Goal: Transaction & Acquisition: Purchase product/service

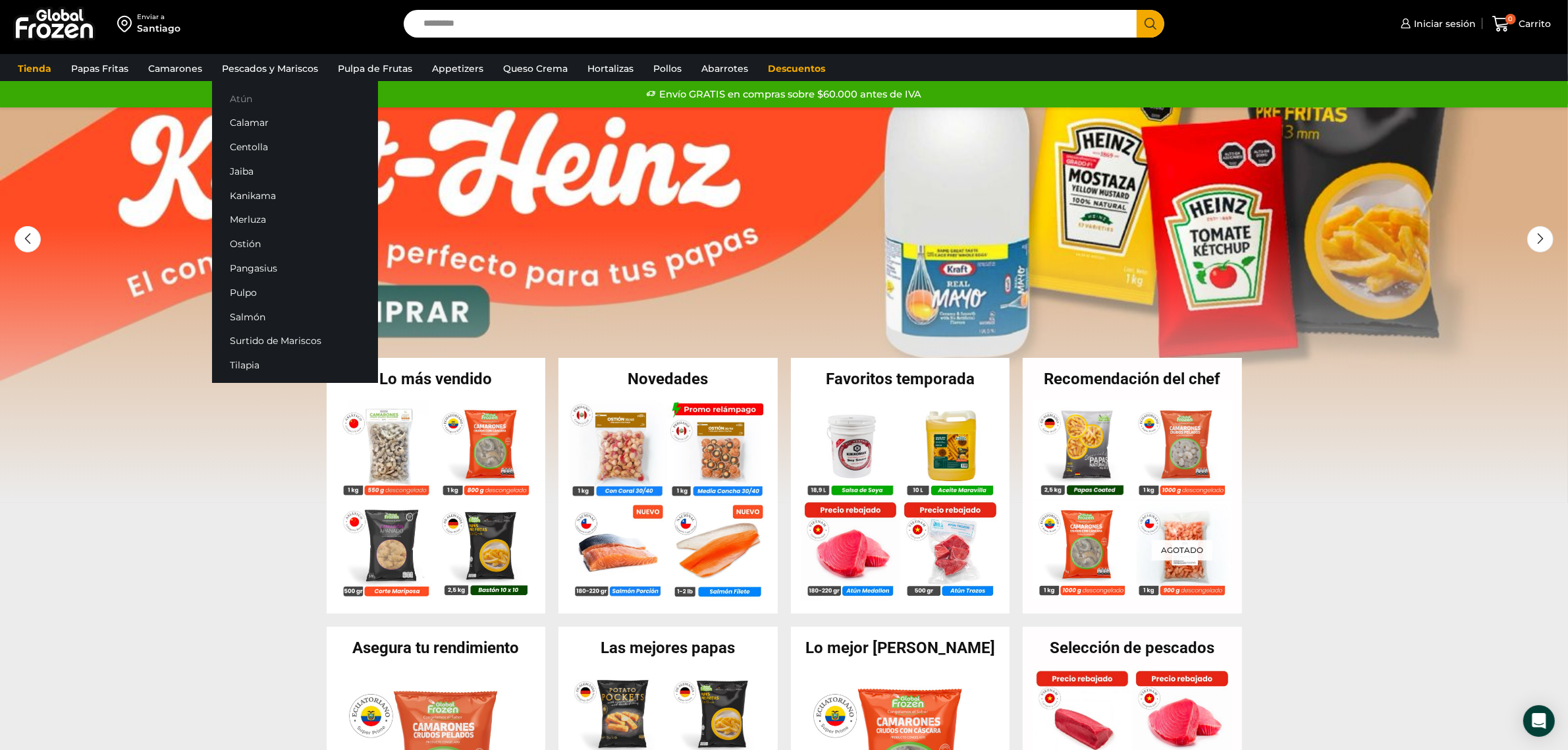
click at [267, 97] on link "Atún" at bounding box center [294, 98] width 166 height 24
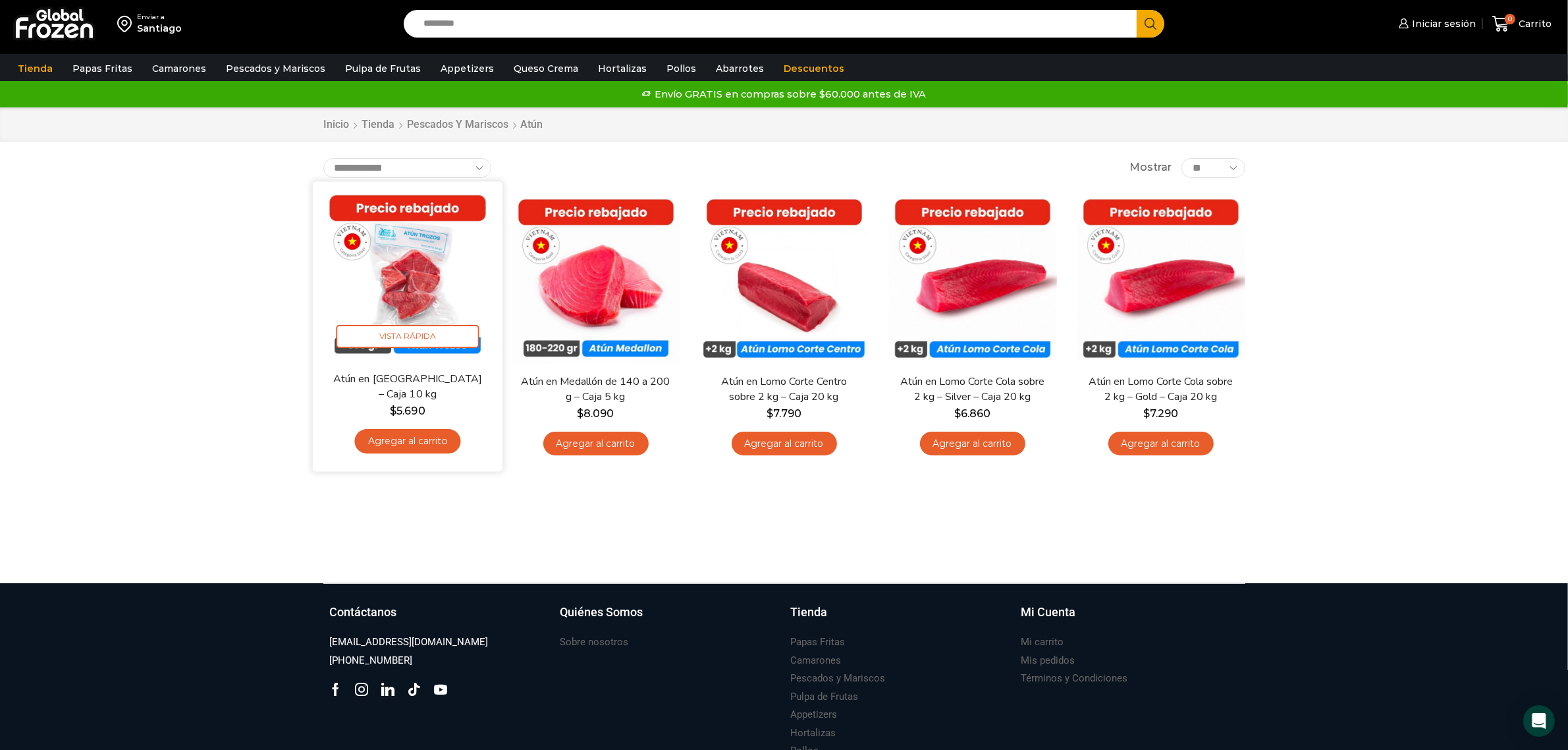
click at [422, 280] on img at bounding box center [408, 276] width 170 height 170
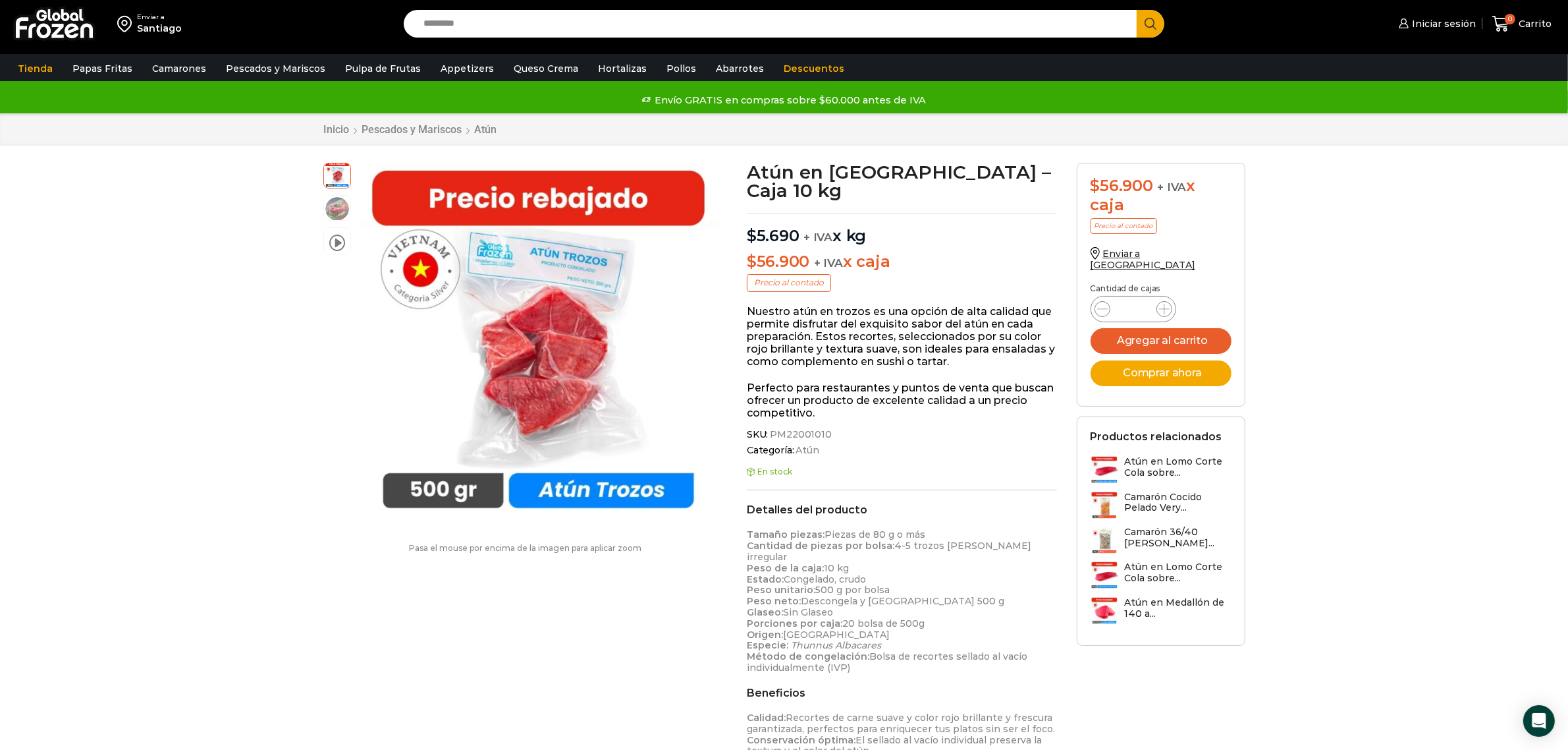
scroll to position [83, 0]
